Goal: Task Accomplishment & Management: Manage account settings

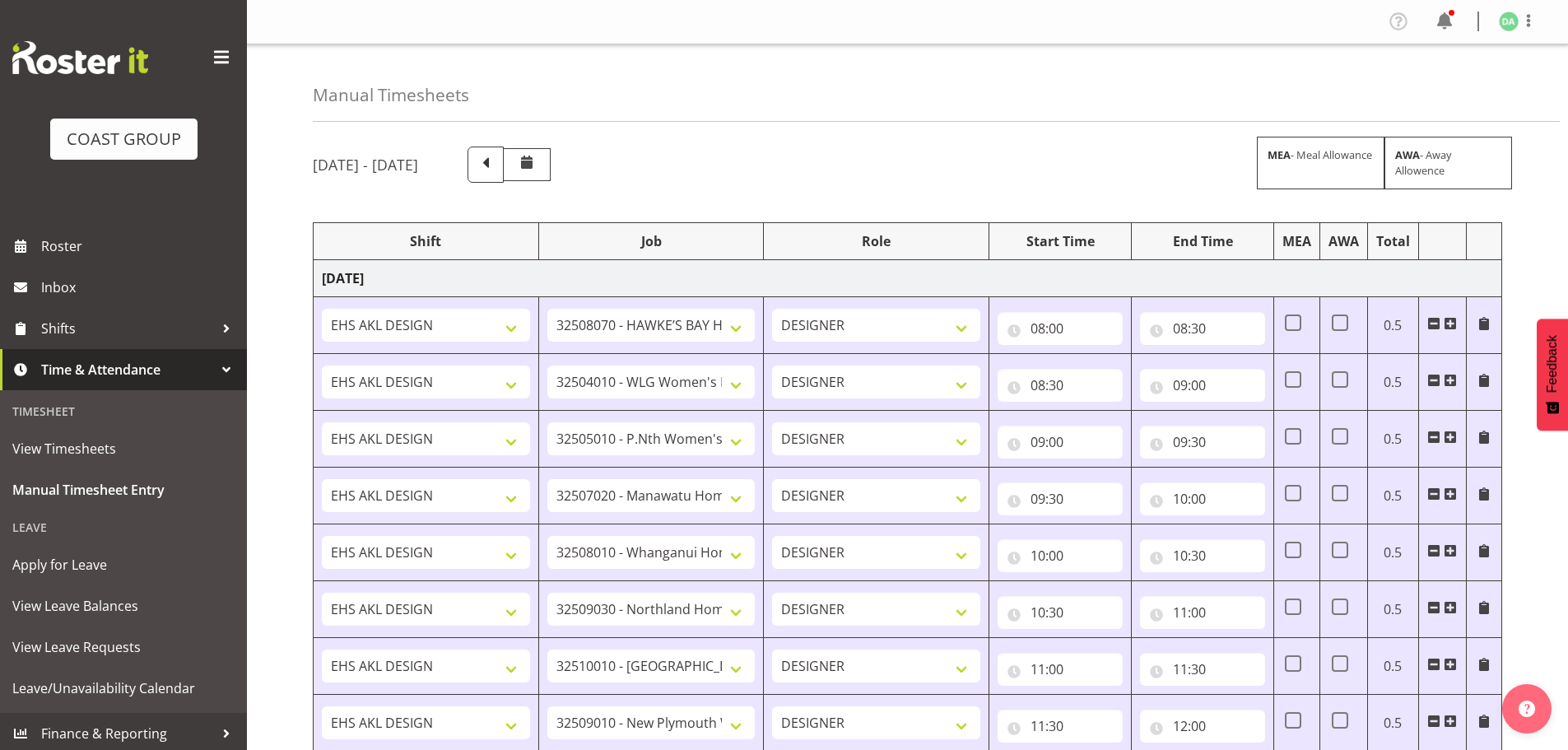
select select "9236"
select select "8457"
select select "8458"
select select "8727"
select select "8786"
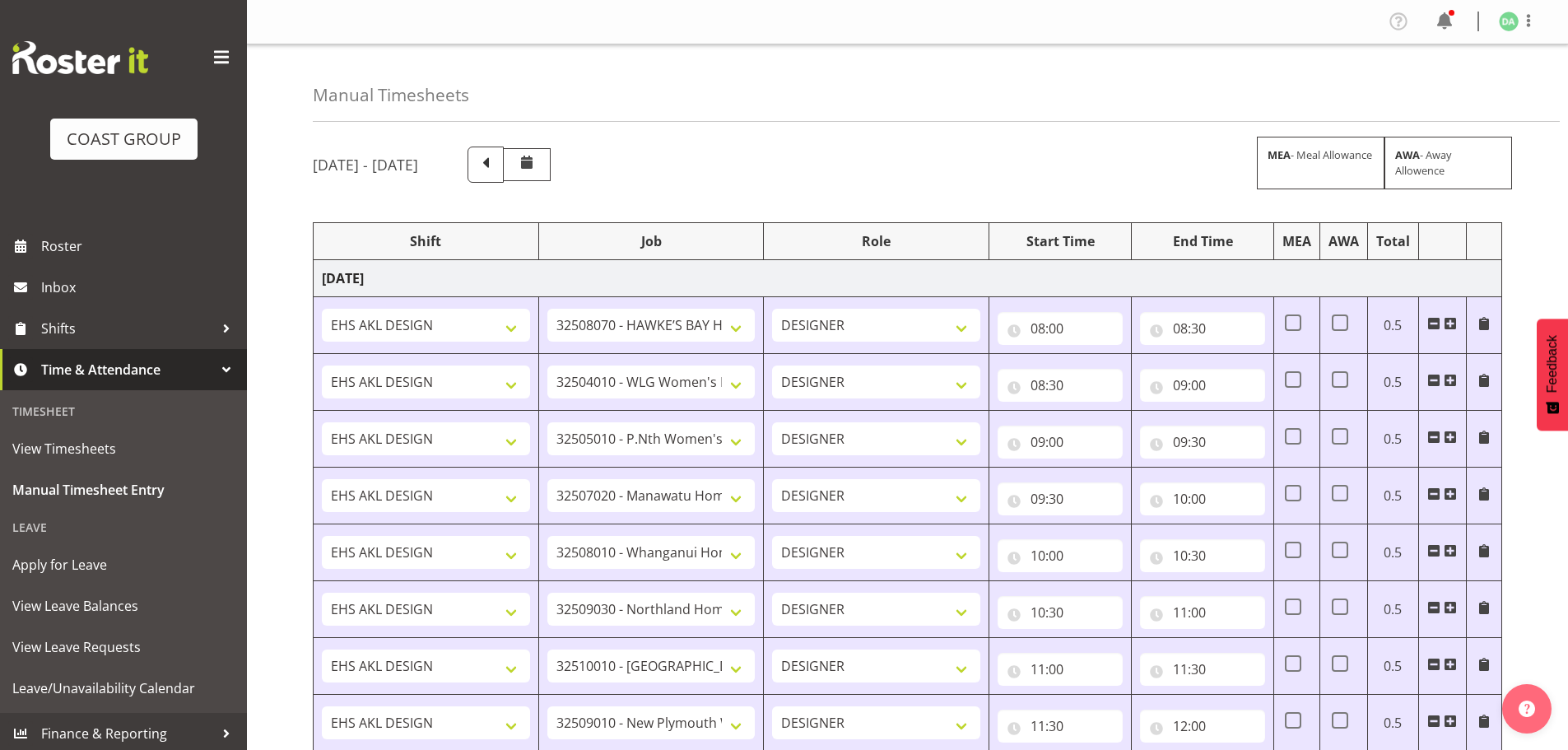
select select "9082"
select select "9023"
select select "8934"
select select "9735"
select select "8513"
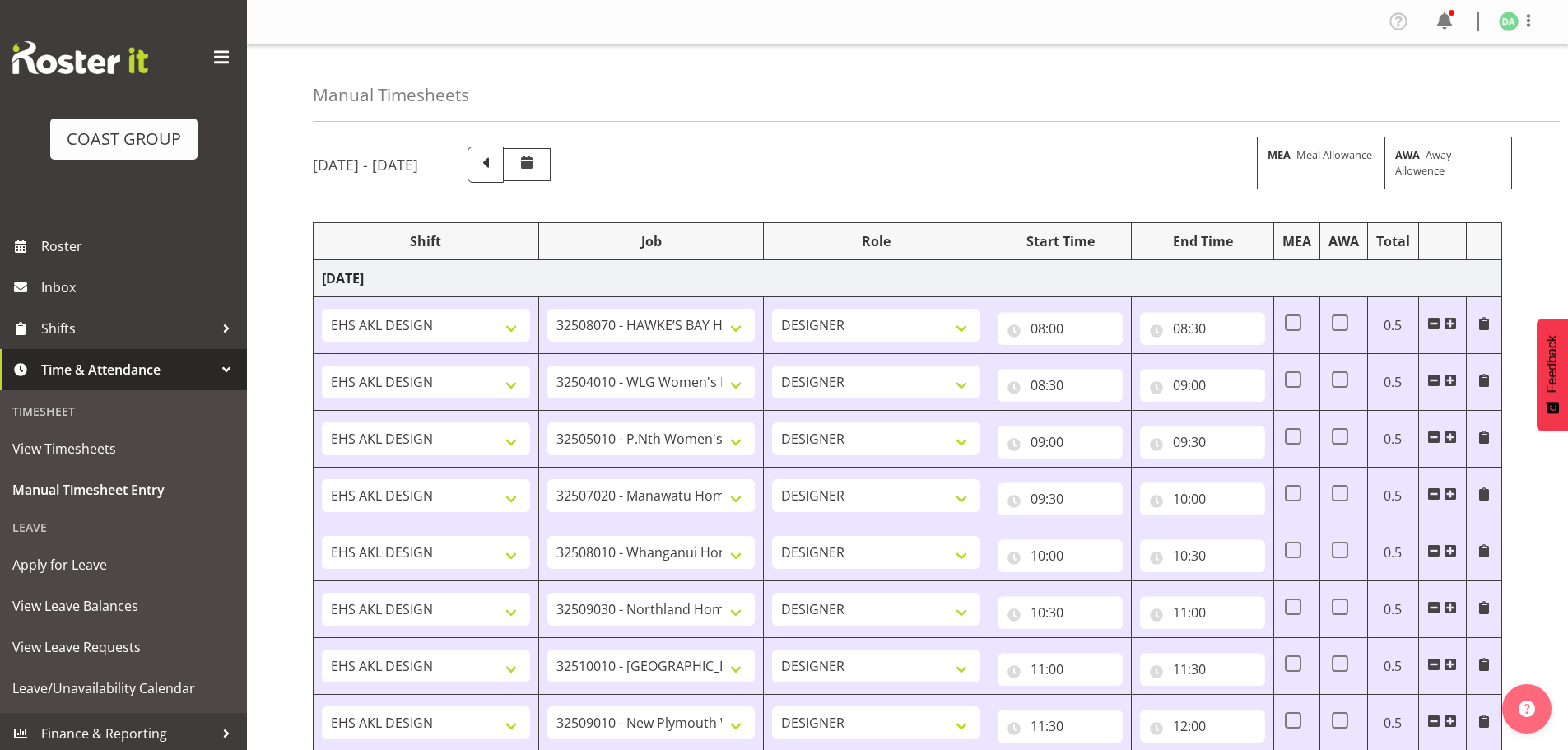
select select "10191"
select select "69"
select select "9410"
select select "8654"
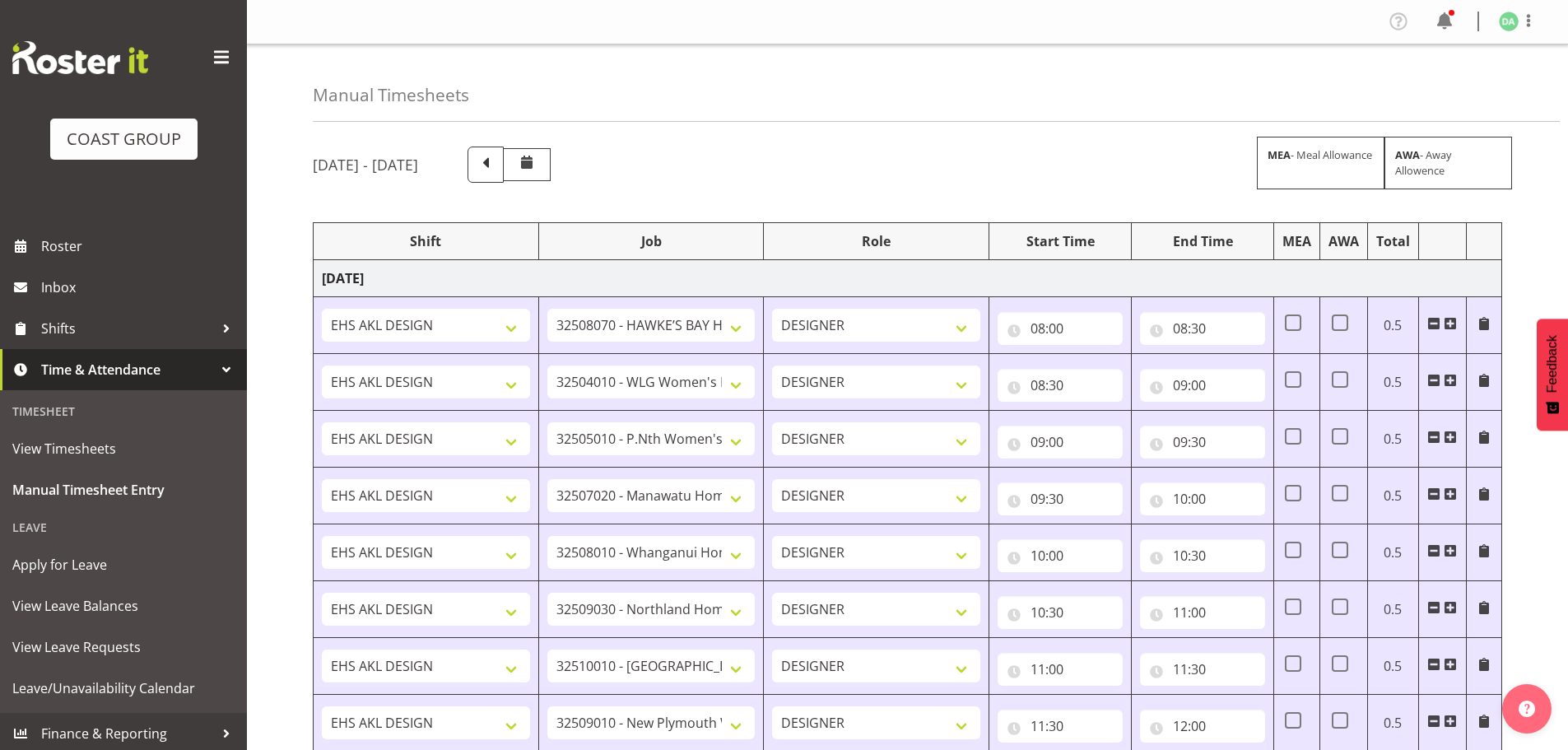
select select "9082"
select select "10417"
select select "9410"
select select "9239"
select select "69"
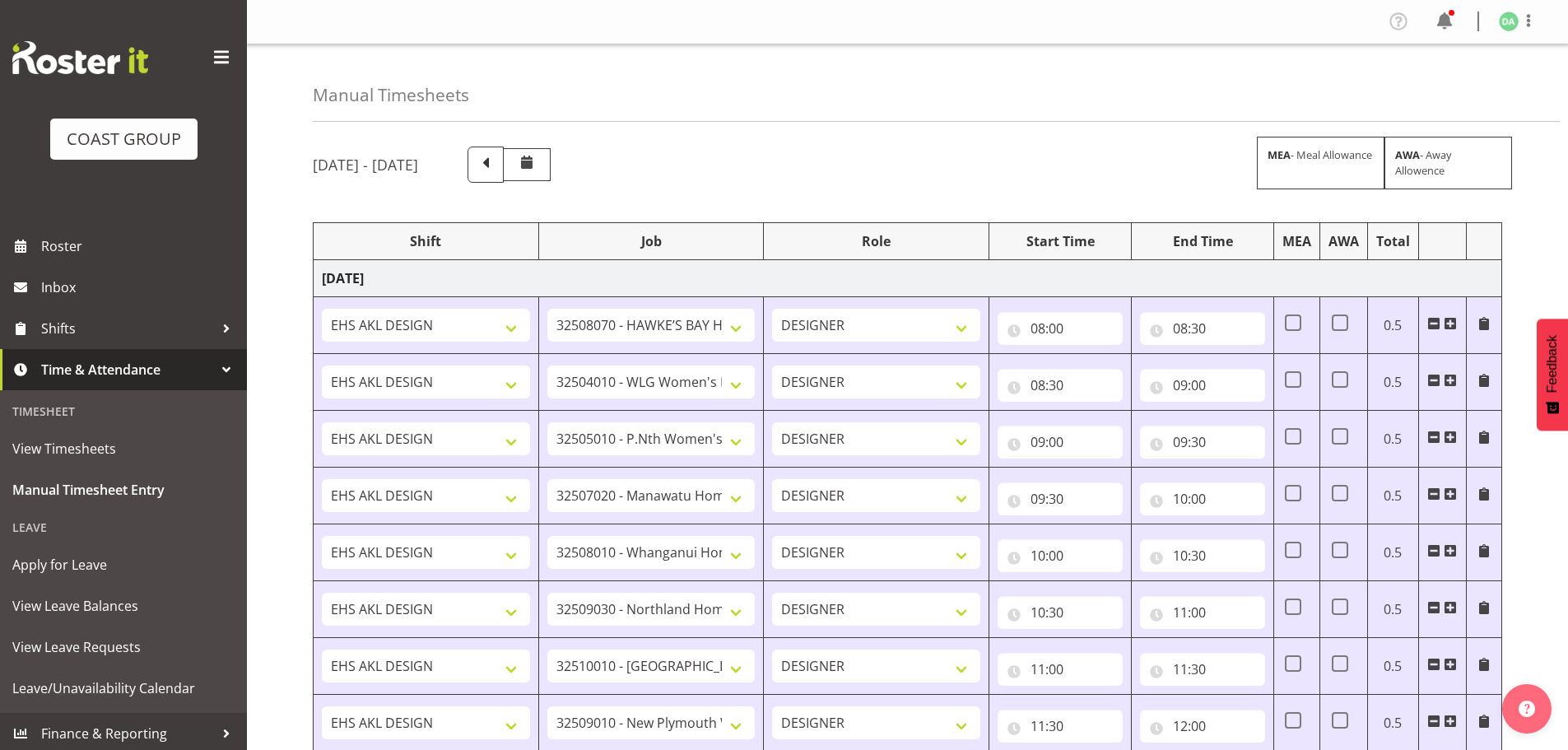
select select "38"
